Goal: Navigation & Orientation: Find specific page/section

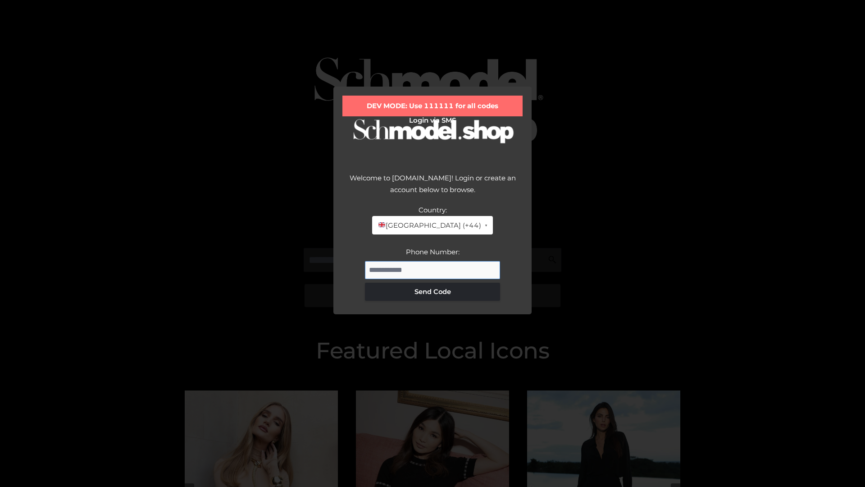
click at [433, 270] on input "Phone Number:" at bounding box center [432, 270] width 135 height 18
type input "**********"
click at [433, 291] on button "Send Code" at bounding box center [432, 292] width 135 height 18
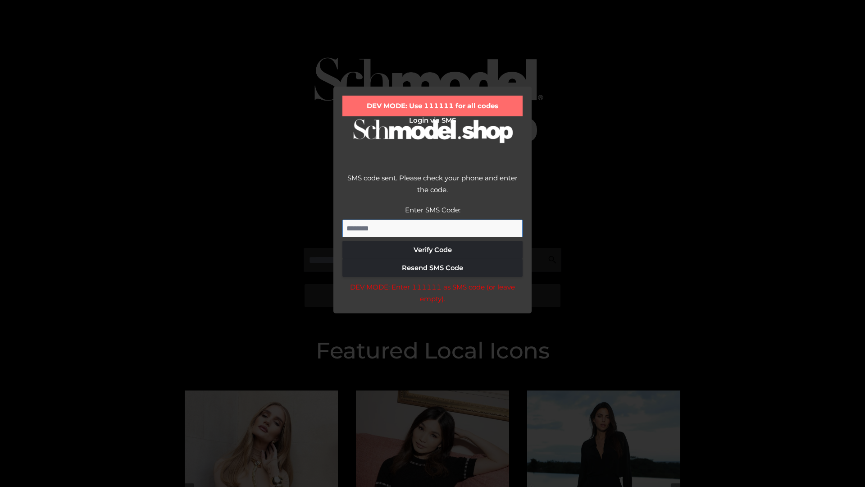
click at [433, 228] on input "Enter SMS Code:" at bounding box center [433, 229] width 180 height 18
type input "******"
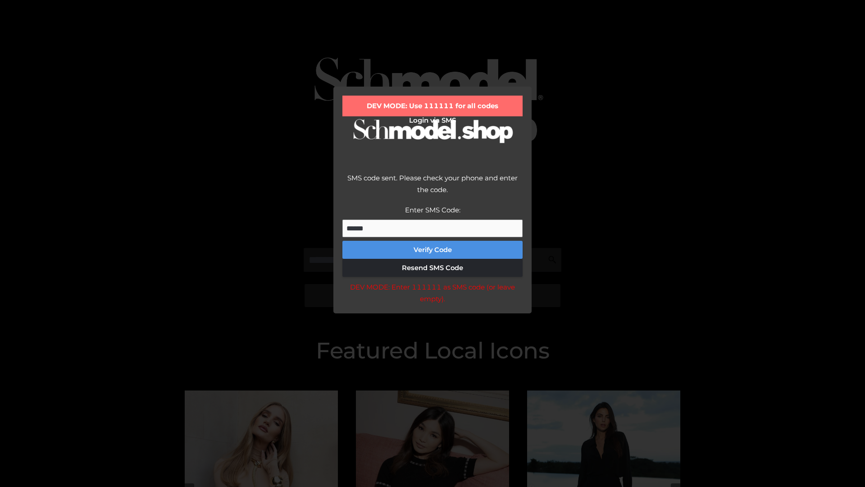
click at [433, 250] on button "Verify Code" at bounding box center [433, 250] width 180 height 18
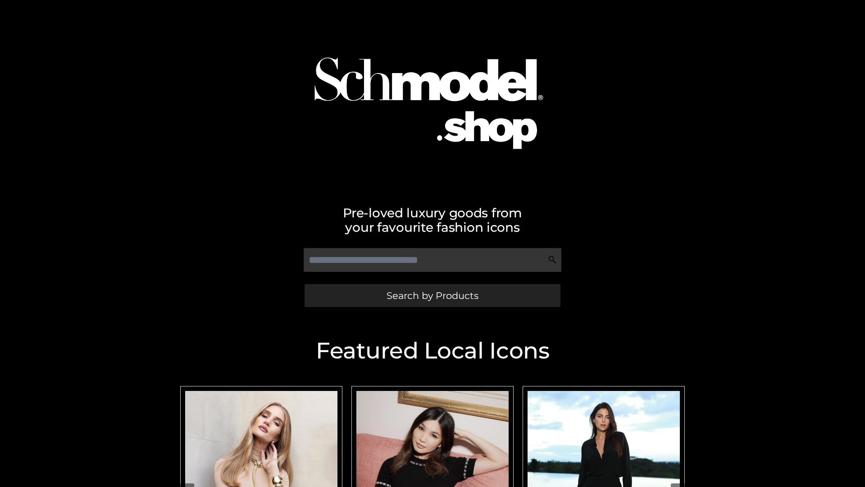
click at [432, 295] on span "Search by Products" at bounding box center [433, 295] width 92 height 9
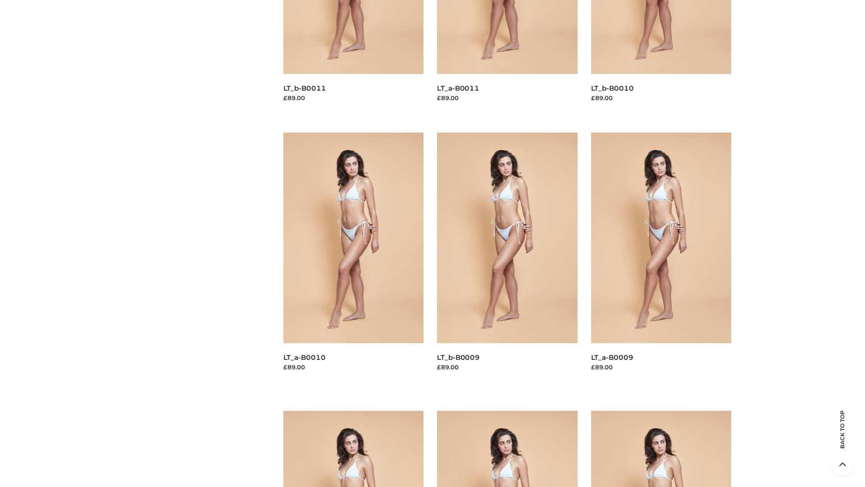
scroll to position [2376, 0]
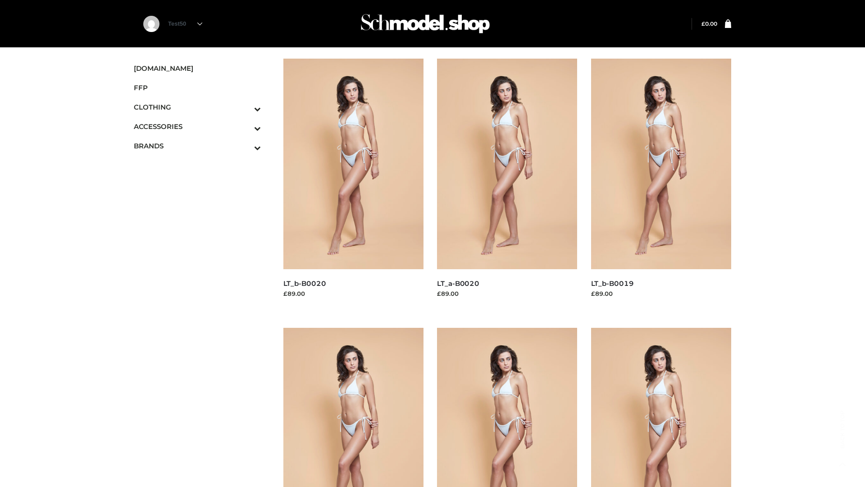
scroll to position [734, 0]
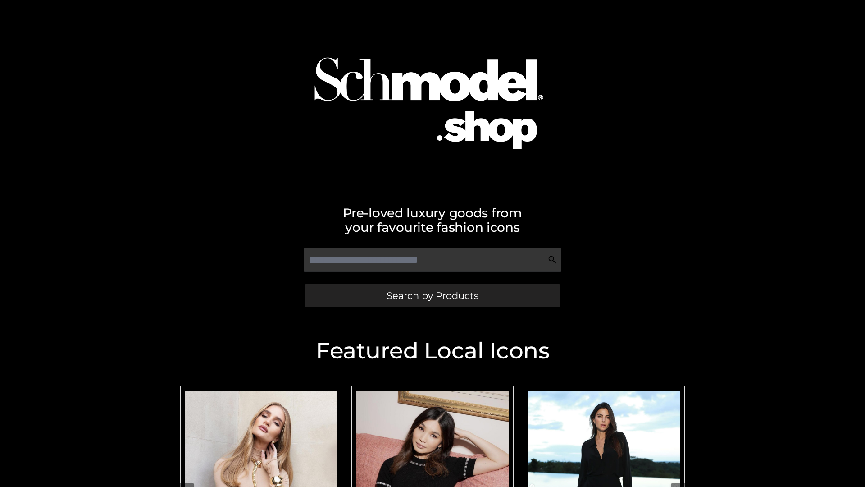
click at [432, 295] on span "Search by Products" at bounding box center [433, 295] width 92 height 9
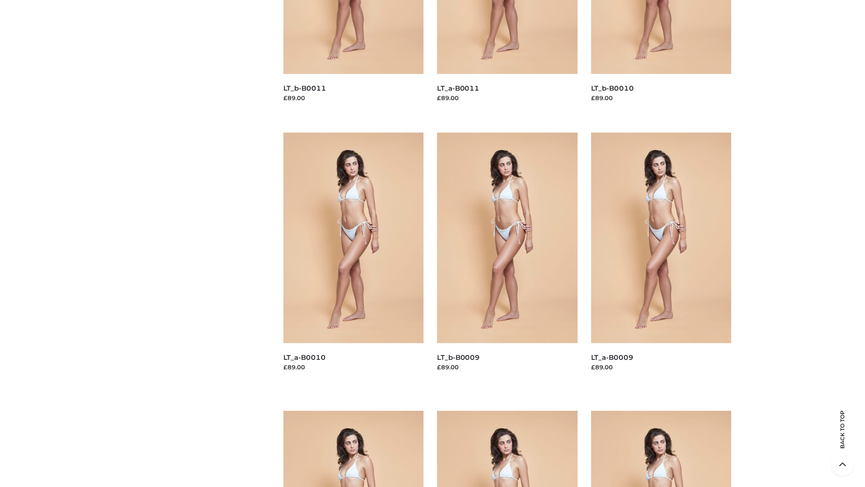
scroll to position [2376, 0]
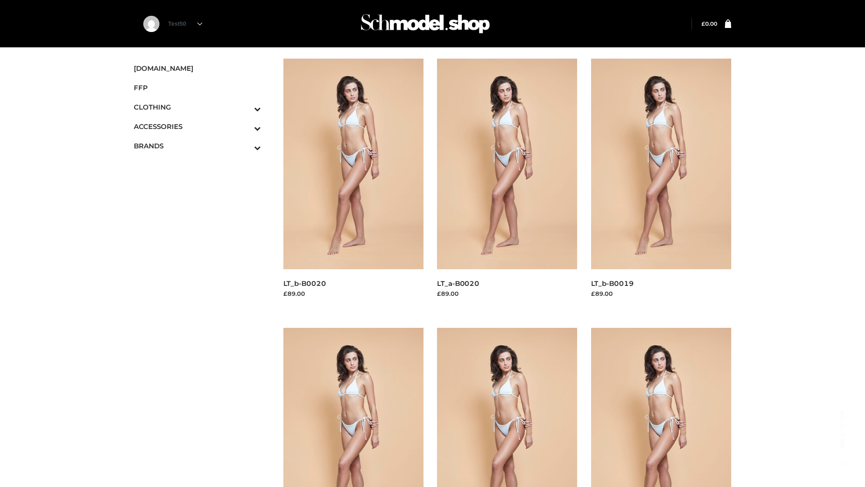
scroll to position [734, 0]
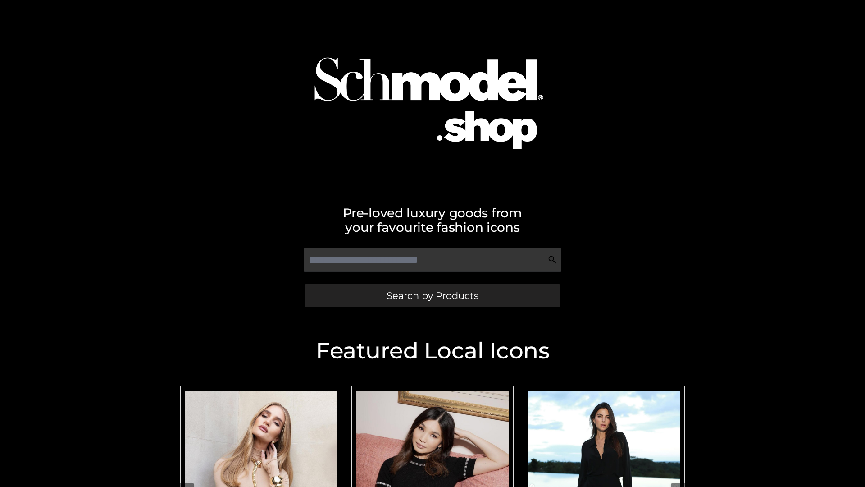
click at [432, 295] on span "Search by Products" at bounding box center [433, 295] width 92 height 9
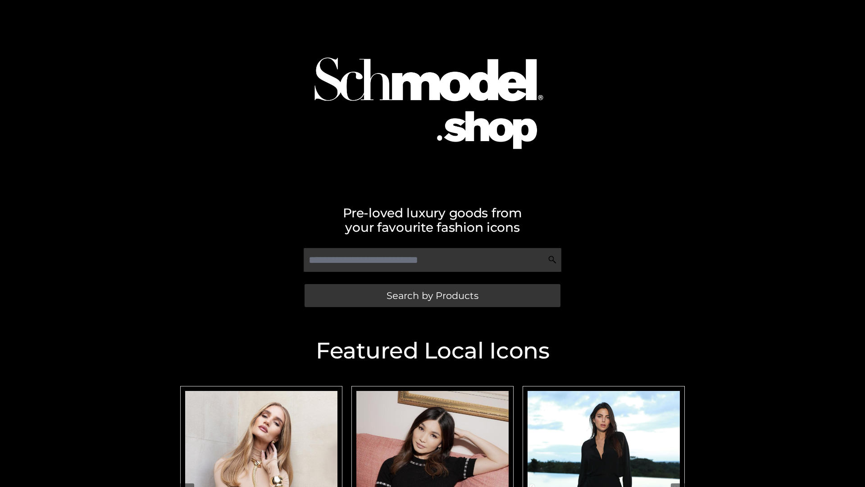
click at [432, 295] on span "Search by Products" at bounding box center [433, 295] width 92 height 9
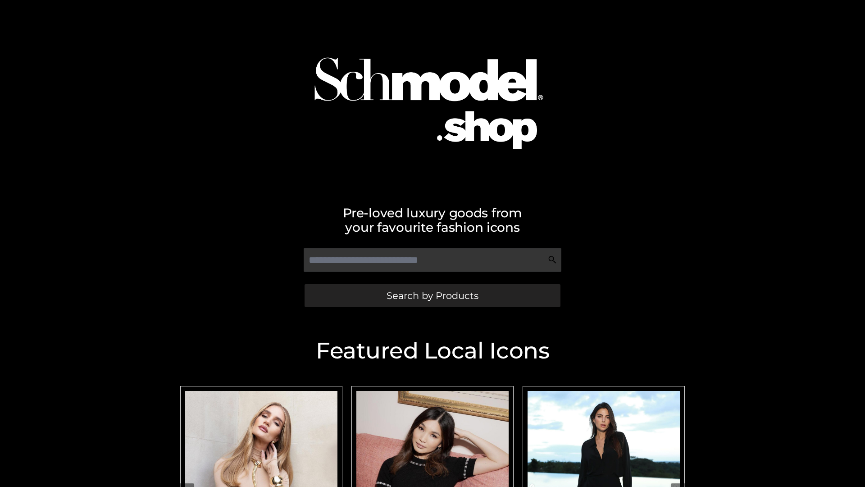
click at [432, 295] on span "Search by Products" at bounding box center [433, 295] width 92 height 9
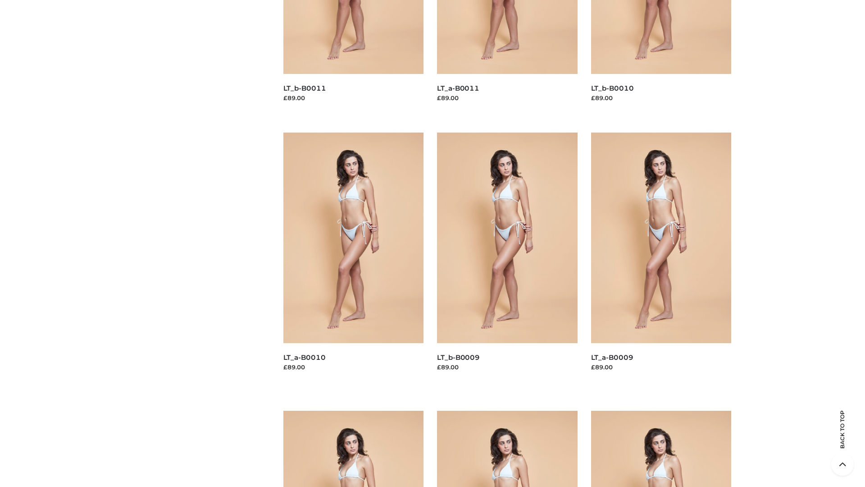
scroll to position [2376, 0]
